Goal: Transaction & Acquisition: Purchase product/service

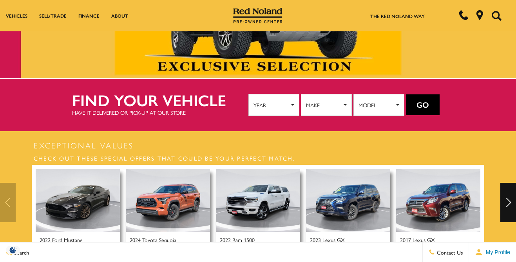
scroll to position [85, 0]
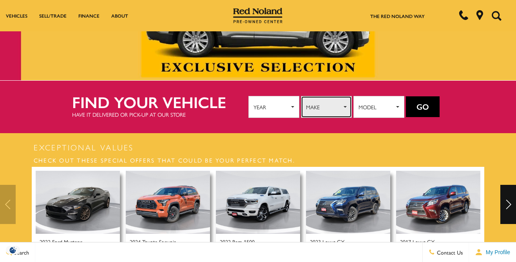
click at [342, 101] on button "Make" at bounding box center [326, 107] width 51 height 22
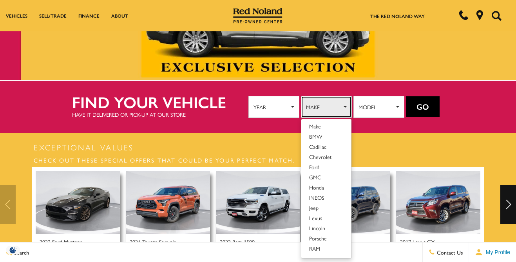
click at [336, 101] on span "Make" at bounding box center [324, 107] width 36 height 12
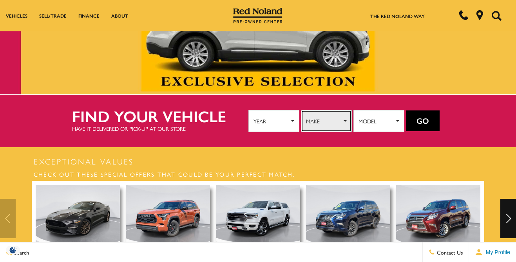
scroll to position [69, 0]
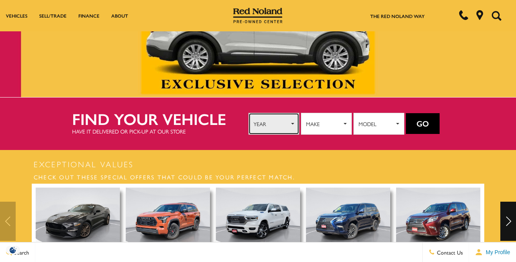
click at [288, 116] on button "Year" at bounding box center [273, 124] width 51 height 22
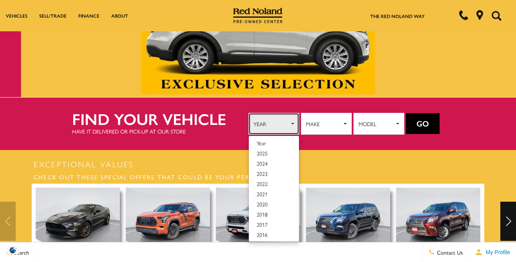
click at [288, 116] on button "Year" at bounding box center [273, 124] width 51 height 22
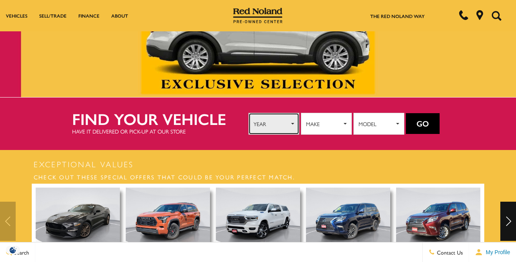
scroll to position [0, 0]
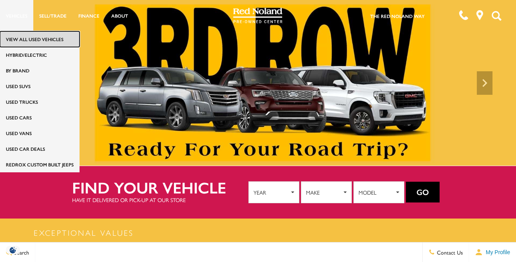
click at [23, 38] on link "View All Used Vehicles" at bounding box center [39, 39] width 79 height 16
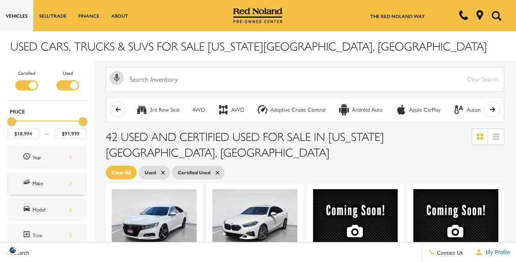
click at [70, 179] on div "Make" at bounding box center [51, 183] width 39 height 9
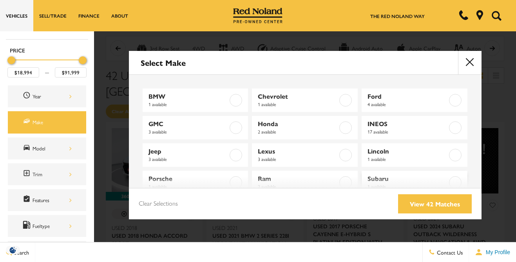
scroll to position [47, 0]
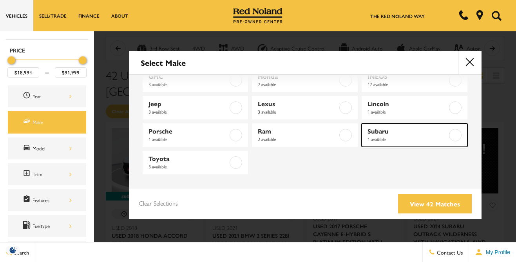
click at [395, 134] on span "Subaru" at bounding box center [407, 131] width 80 height 8
type input "$32,439"
checkbox input "true"
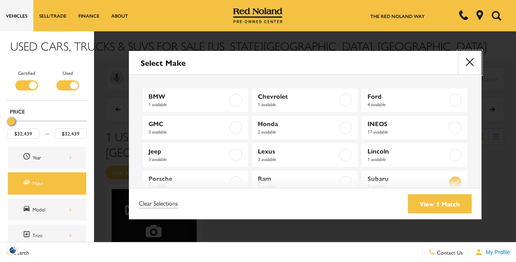
click at [469, 63] on button "close" at bounding box center [469, 62] width 23 height 23
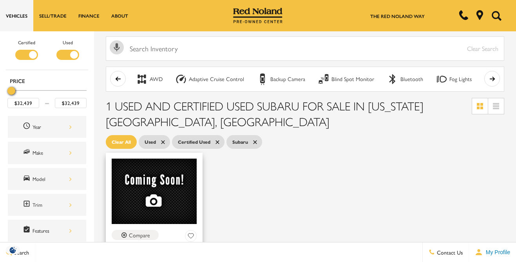
scroll to position [24, 0]
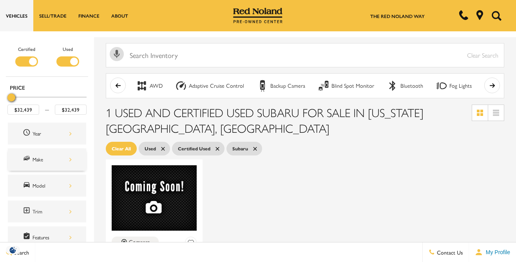
click at [68, 158] on div "Make" at bounding box center [51, 159] width 39 height 9
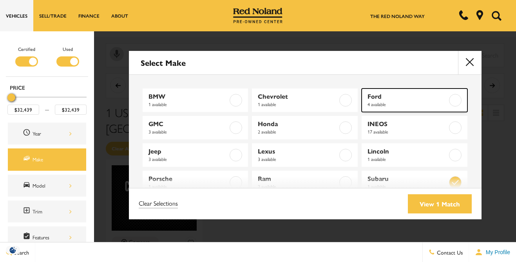
click at [387, 95] on span "Ford" at bounding box center [407, 96] width 80 height 8
type input "$55,610"
checkbox input "true"
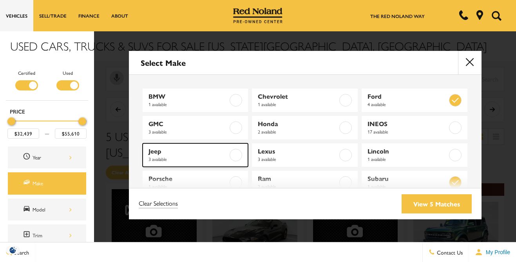
click at [224, 160] on span "3 available" at bounding box center [188, 159] width 80 height 8
type input "$77,483"
checkbox input "true"
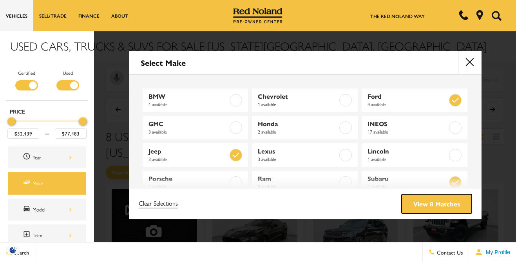
click at [447, 206] on link "View 8 Matches" at bounding box center [436, 203] width 70 height 19
